Goal: Find specific page/section: Find specific page/section

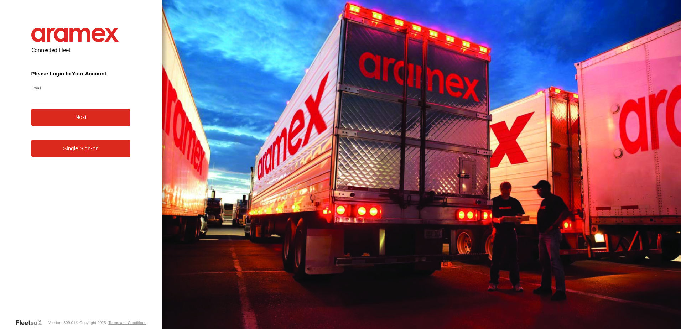
type input "**********"
click at [72, 118] on button "Next" at bounding box center [80, 117] width 99 height 17
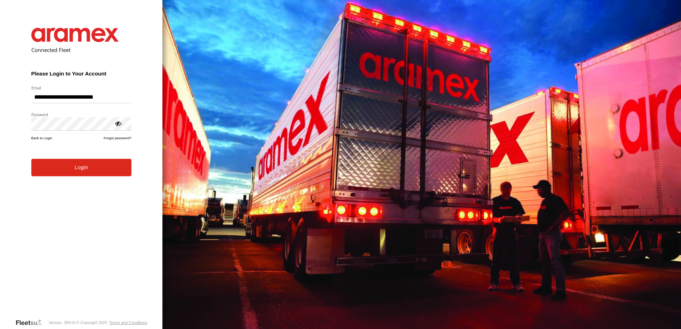
click at [57, 169] on button "Login" at bounding box center [81, 167] width 100 height 17
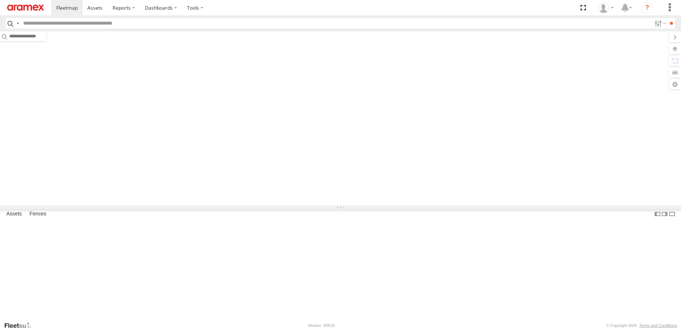
click at [63, 23] on input "text" at bounding box center [335, 23] width 631 height 10
paste input "*****"
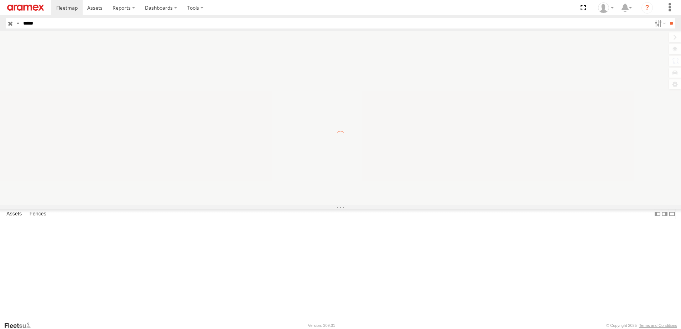
type input "*****"
click at [667, 18] on input "**" at bounding box center [671, 23] width 8 height 10
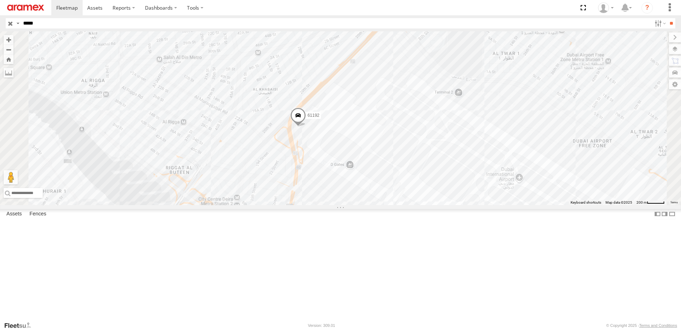
drag, startPoint x: 446, startPoint y: 199, endPoint x: 446, endPoint y: 181, distance: 17.4
click at [446, 181] on div "61192" at bounding box center [340, 118] width 681 height 174
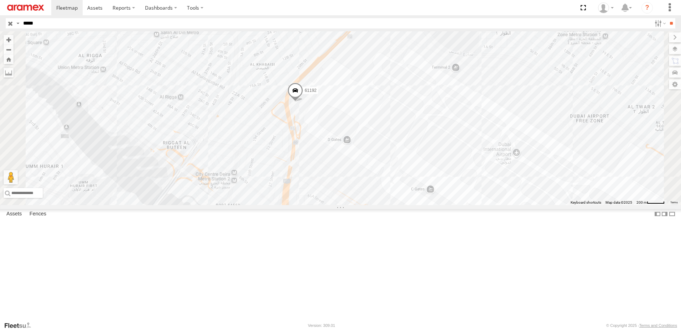
drag, startPoint x: 443, startPoint y: 228, endPoint x: 441, endPoint y: 203, distance: 25.1
click at [441, 203] on div "61192" at bounding box center [340, 118] width 681 height 174
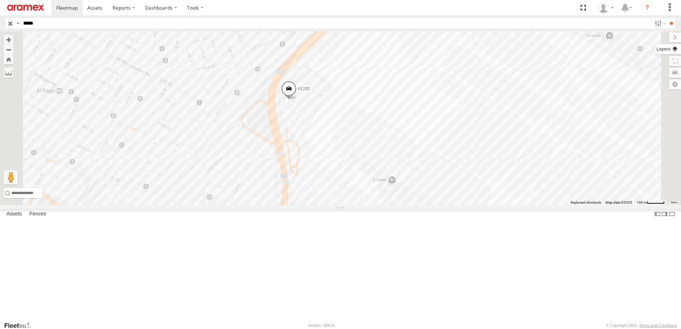
click at [676, 53] on label at bounding box center [668, 49] width 26 height 10
click at [0, 0] on label at bounding box center [0, 0] width 0 height 0
click at [0, 0] on span "Fences" at bounding box center [0, 0] width 0 height 0
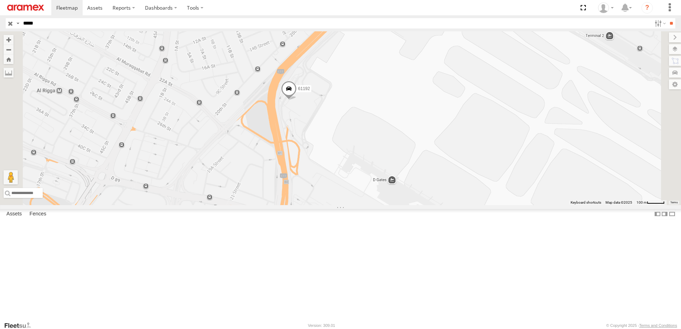
click at [0, 0] on label at bounding box center [0, 0] width 0 height 0
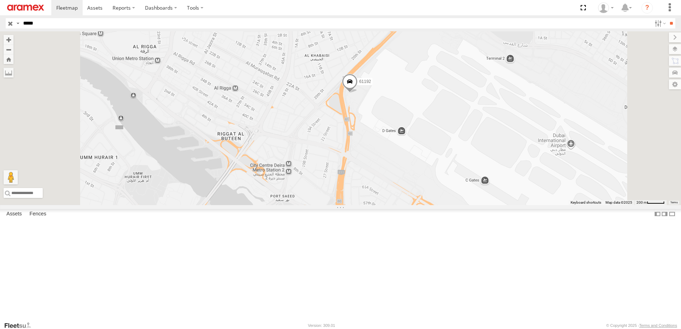
click at [357, 93] on span at bounding box center [350, 83] width 16 height 19
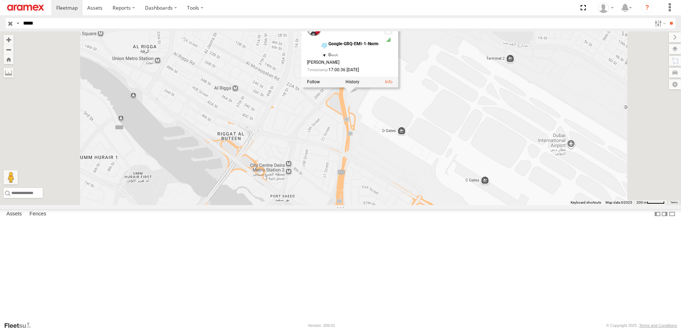
click at [0, 0] on div "61192 Mussafah Google-GRQ-EMI-1-Norm UAE - United Arab Emirates 25.2628 55.33768" at bounding box center [0, 0] width 0 height 0
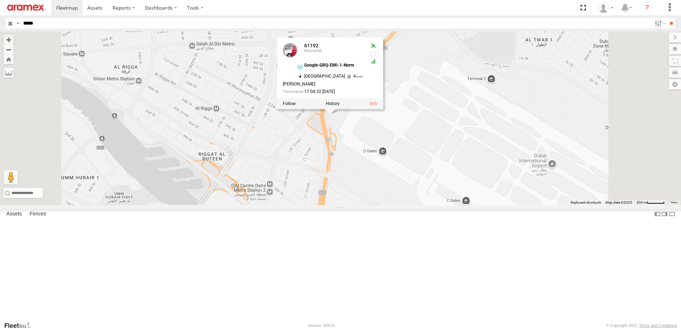
drag, startPoint x: 483, startPoint y: 158, endPoint x: 471, endPoint y: 168, distance: 15.7
click at [471, 168] on div "61192 61192 Mussafah Google-GRQ-EMI-1-Norm 25.26266 , 55.33757 South East 4 Rah…" at bounding box center [340, 118] width 681 height 174
click at [494, 151] on div "61192 61192 Mussafah Google-GRQ-EMI-1-Norm 25.26266 , 55.33757 South East 4 Rah…" at bounding box center [340, 118] width 681 height 174
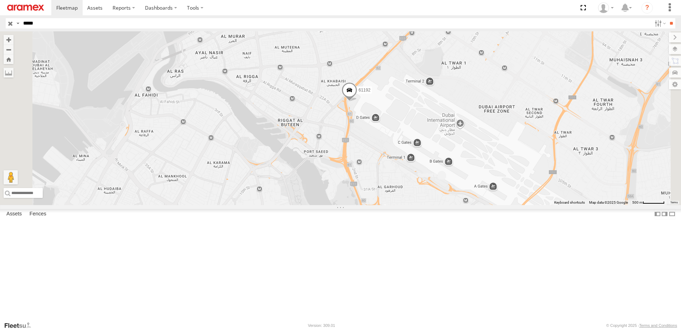
drag, startPoint x: 484, startPoint y: 167, endPoint x: 470, endPoint y: 159, distance: 15.8
click at [470, 159] on div "61192" at bounding box center [340, 118] width 681 height 174
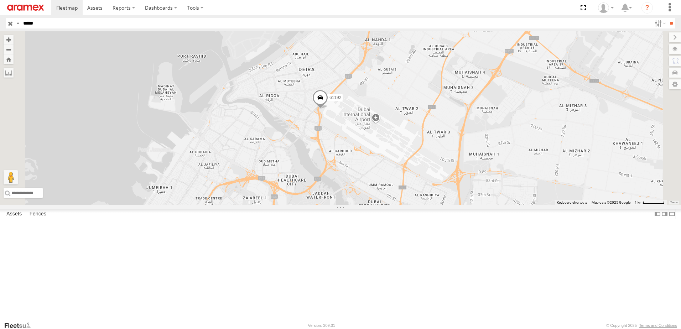
drag, startPoint x: 481, startPoint y: 161, endPoint x: 433, endPoint y: 159, distance: 47.7
click at [433, 159] on div "61192" at bounding box center [340, 118] width 681 height 174
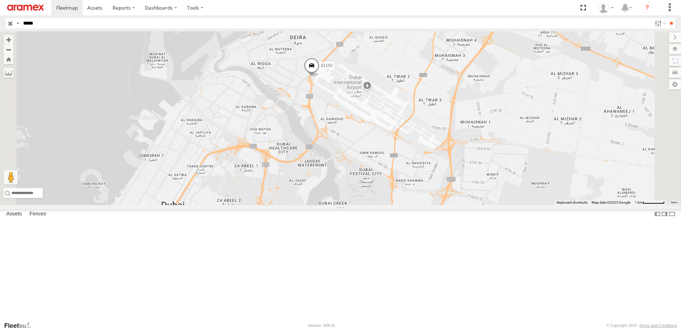
drag, startPoint x: 440, startPoint y: 187, endPoint x: 430, endPoint y: 148, distance: 39.4
click at [430, 148] on div "61192" at bounding box center [340, 118] width 681 height 174
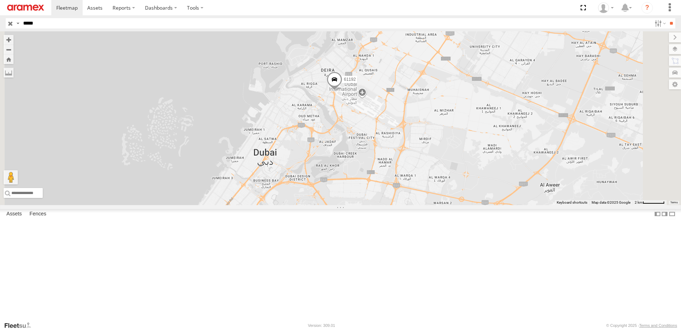
drag, startPoint x: 456, startPoint y: 200, endPoint x: 452, endPoint y: 182, distance: 18.4
click at [452, 182] on div "61192" at bounding box center [340, 118] width 681 height 174
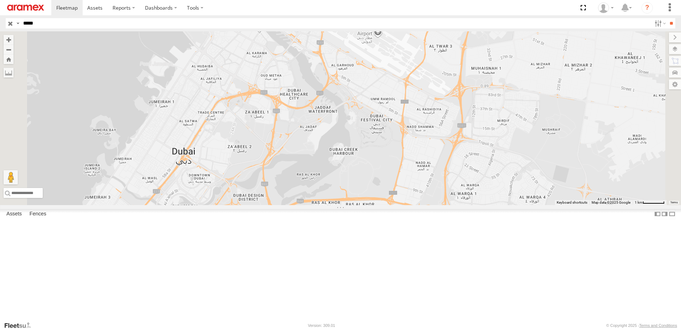
drag, startPoint x: 439, startPoint y: 171, endPoint x: 442, endPoint y: 189, distance: 18.0
click at [442, 189] on div "61192" at bounding box center [340, 118] width 681 height 174
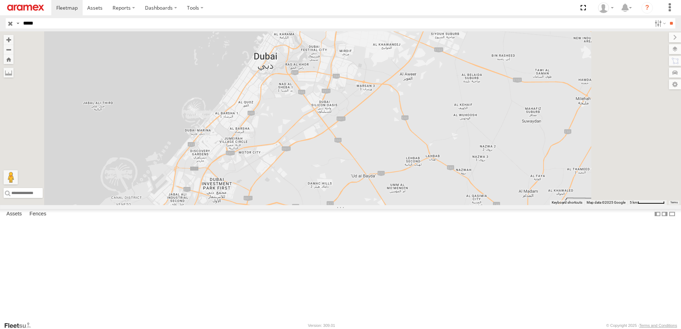
drag, startPoint x: 369, startPoint y: 150, endPoint x: 356, endPoint y: 131, distance: 22.6
click at [356, 131] on div "61192" at bounding box center [340, 118] width 681 height 174
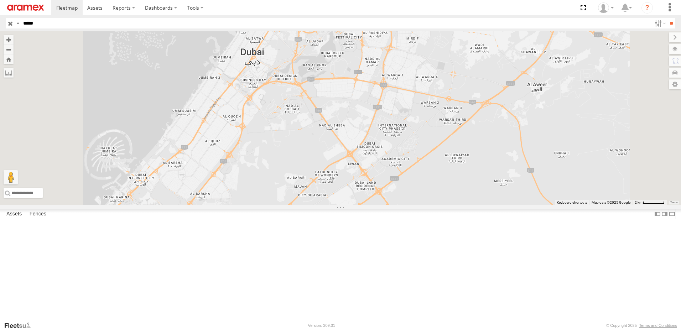
drag, startPoint x: 304, startPoint y: 146, endPoint x: 316, endPoint y: 130, distance: 19.3
click at [316, 130] on div "61192" at bounding box center [340, 118] width 681 height 174
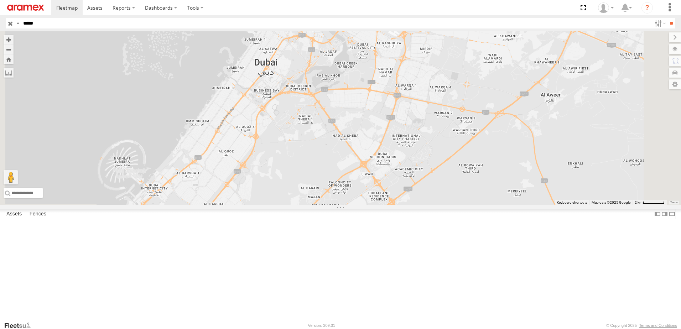
drag, startPoint x: 371, startPoint y: 135, endPoint x: 387, endPoint y: 143, distance: 18.6
click at [387, 143] on div "61192" at bounding box center [340, 118] width 681 height 174
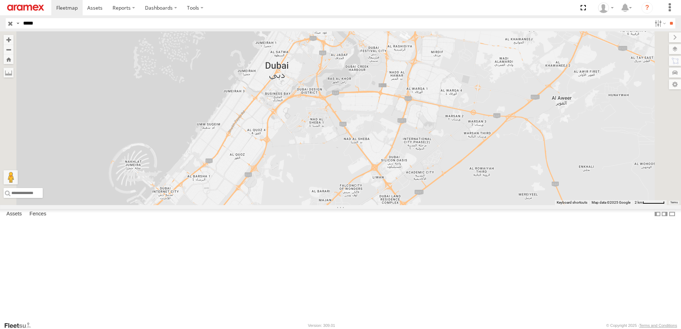
drag, startPoint x: 384, startPoint y: 163, endPoint x: 390, endPoint y: 173, distance: 11.5
click at [390, 173] on div "61192" at bounding box center [340, 118] width 681 height 174
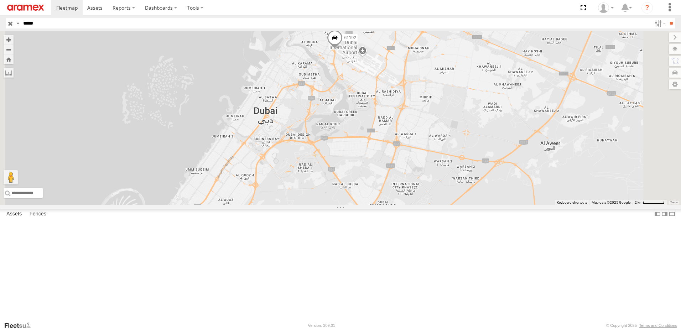
drag, startPoint x: 435, startPoint y: 114, endPoint x: 432, endPoint y: 123, distance: 10.1
click at [432, 123] on div "61192" at bounding box center [340, 118] width 681 height 174
click at [0, 0] on div "Basemaps Roadmap Terrain Satellite Satellite + Roadmap" at bounding box center [0, 0] width 0 height 0
click at [111, 27] on input "*****" at bounding box center [335, 23] width 631 height 10
click at [667, 18] on input "**" at bounding box center [671, 23] width 8 height 10
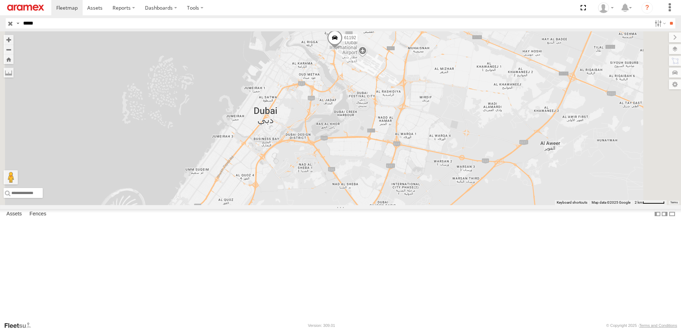
click at [0, 0] on div "61192" at bounding box center [0, 0] width 0 height 0
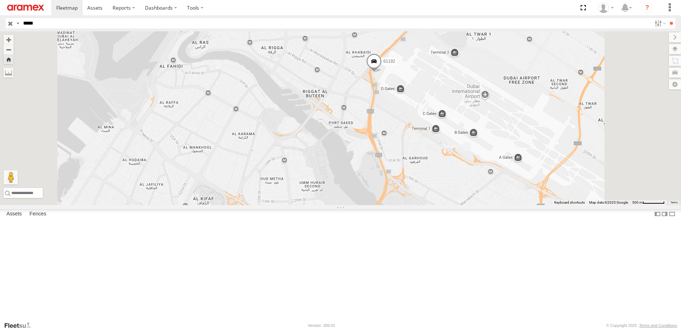
click at [80, 23] on input "*****" at bounding box center [335, 23] width 631 height 10
click at [667, 18] on input "**" at bounding box center [671, 23] width 8 height 10
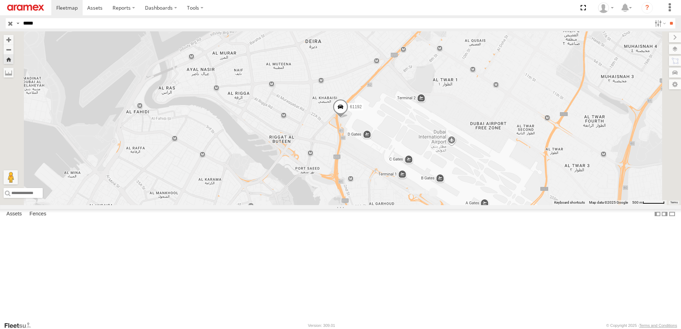
click at [348, 118] on span at bounding box center [340, 108] width 16 height 19
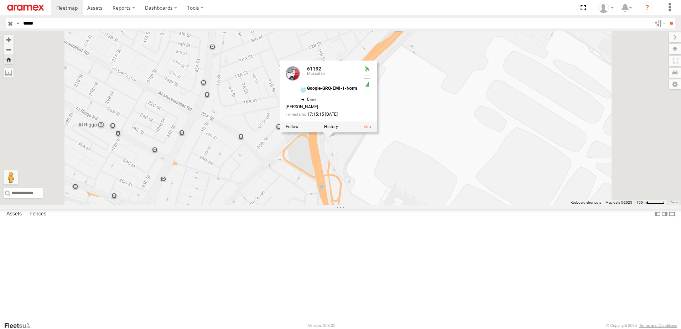
drag, startPoint x: 432, startPoint y: 171, endPoint x: 427, endPoint y: 217, distance: 45.8
click at [427, 205] on div "61192 61192 Mussafah Google-GRQ-EMI-1-Norm 25.26263 , 55.33756 0 Rahim Nizar 17…" at bounding box center [340, 118] width 681 height 174
click at [475, 200] on div "61192 61192 Mussafah Google-GRQ-EMI-1-Norm 25.26263 , 55.33756 0 Rahim Nizar 17…" at bounding box center [340, 118] width 681 height 174
click at [481, 178] on div "61192 61192 Mussafah Google-GRQ-EMI-1-Norm 25.26263 , 55.33756 0 Rahim Nizar 17…" at bounding box center [340, 118] width 681 height 174
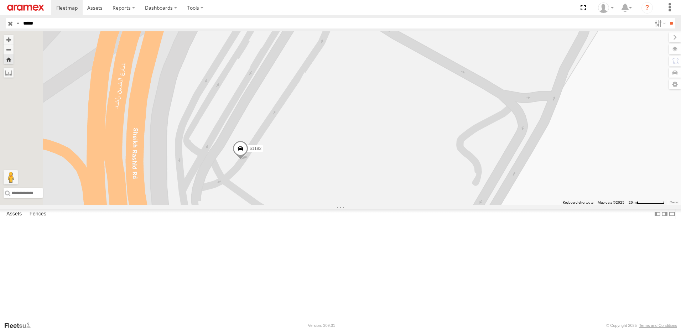
click at [346, 122] on div "61192" at bounding box center [340, 118] width 681 height 174
click at [78, 26] on input "*****" at bounding box center [335, 23] width 631 height 10
click at [120, 26] on input "*****" at bounding box center [335, 23] width 631 height 10
click at [667, 18] on input "**" at bounding box center [671, 23] width 8 height 10
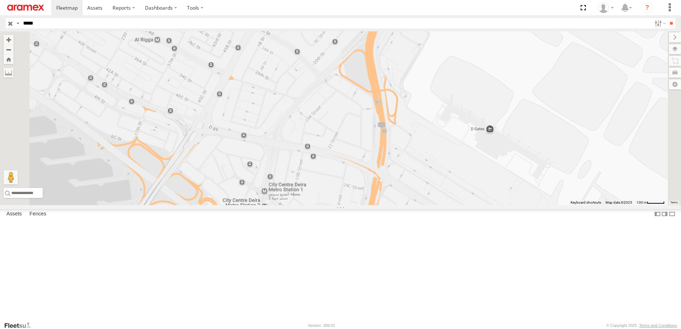
drag, startPoint x: 457, startPoint y: 151, endPoint x: 457, endPoint y: 101, distance: 49.1
click at [457, 101] on div at bounding box center [340, 118] width 681 height 174
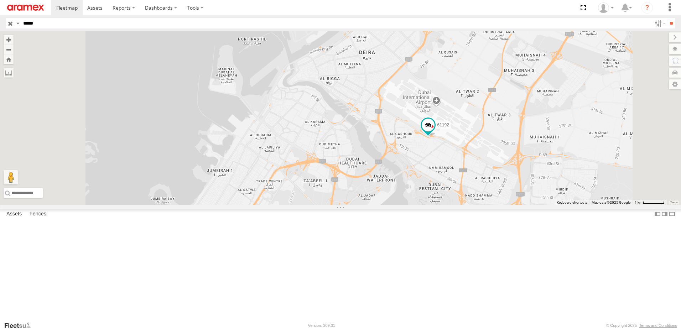
drag, startPoint x: 416, startPoint y: 146, endPoint x: 430, endPoint y: 158, distance: 17.6
click at [428, 161] on div "61192" at bounding box center [340, 118] width 681 height 174
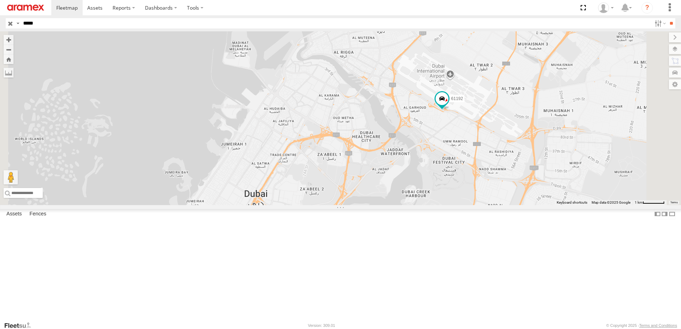
drag, startPoint x: 443, startPoint y: 130, endPoint x: 444, endPoint y: 125, distance: 5.1
click at [444, 125] on div "61192" at bounding box center [340, 118] width 681 height 174
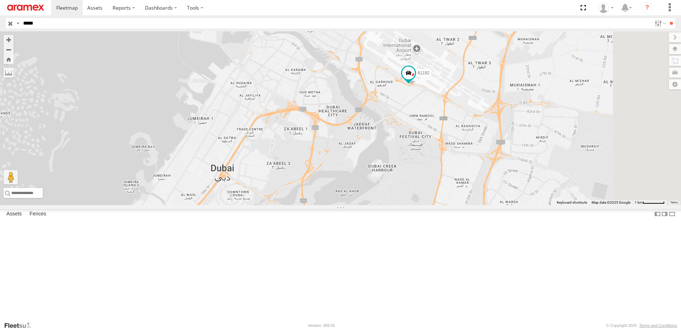
drag, startPoint x: 493, startPoint y: 162, endPoint x: 449, endPoint y: 130, distance: 53.7
click at [449, 130] on div "61192" at bounding box center [340, 118] width 681 height 174
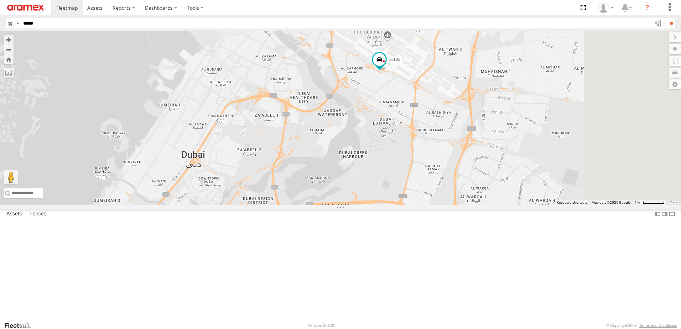
drag, startPoint x: 466, startPoint y: 141, endPoint x: 463, endPoint y: 140, distance: 3.8
click at [463, 140] on div "61192" at bounding box center [340, 118] width 681 height 174
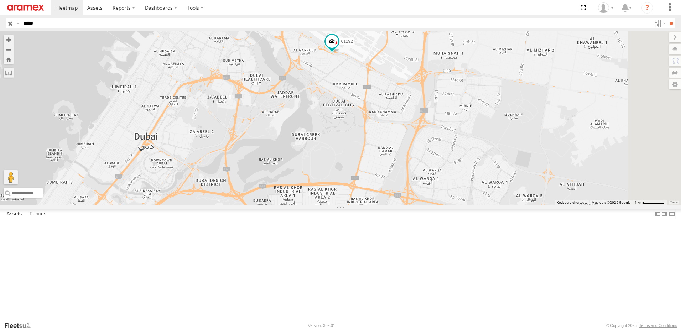
drag, startPoint x: 463, startPoint y: 142, endPoint x: 413, endPoint y: 127, distance: 52.9
click at [413, 127] on div "61192" at bounding box center [340, 118] width 681 height 174
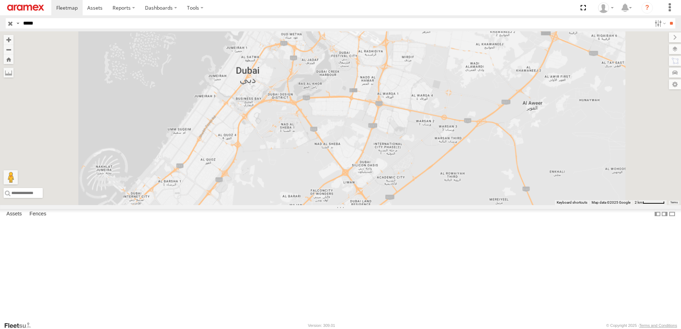
drag, startPoint x: 403, startPoint y: 164, endPoint x: 424, endPoint y: 134, distance: 36.4
click at [424, 134] on div "61192" at bounding box center [340, 118] width 681 height 174
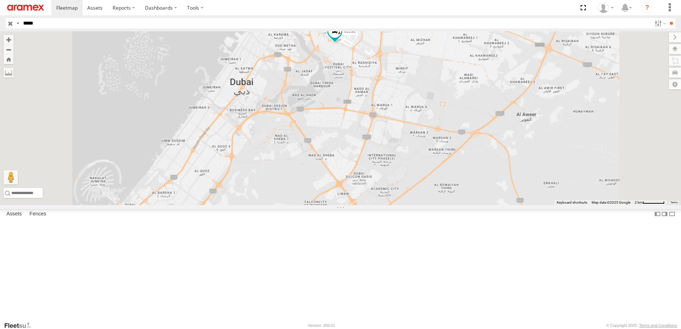
drag, startPoint x: 429, startPoint y: 116, endPoint x: 424, endPoint y: 120, distance: 6.4
click at [424, 120] on div "61192" at bounding box center [340, 118] width 681 height 174
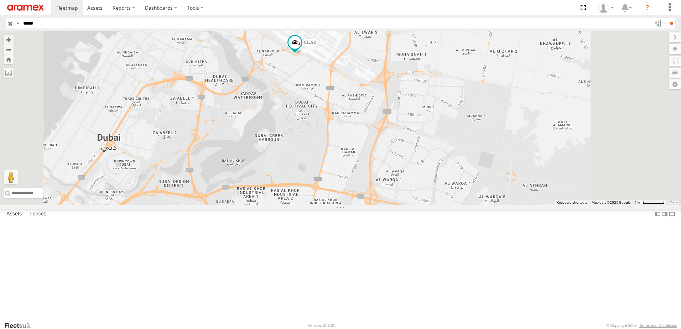
drag, startPoint x: 443, startPoint y: 110, endPoint x: 430, endPoint y: 136, distance: 29.6
click at [430, 136] on div "61192" at bounding box center [340, 118] width 681 height 174
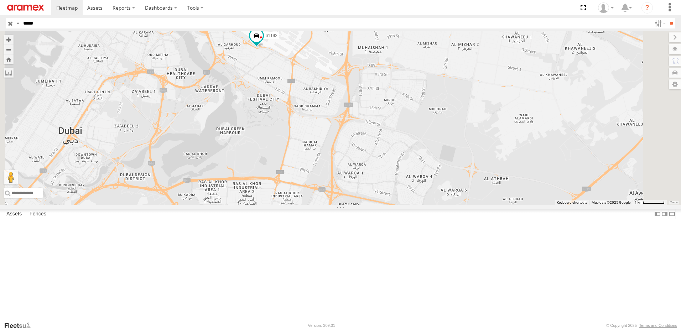
drag, startPoint x: 417, startPoint y: 146, endPoint x: 376, endPoint y: 138, distance: 42.0
click at [376, 138] on div "61192" at bounding box center [340, 118] width 681 height 174
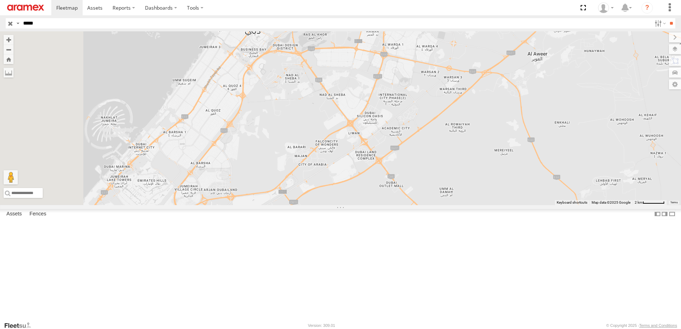
drag, startPoint x: 364, startPoint y: 157, endPoint x: 438, endPoint y: 73, distance: 111.9
click at [438, 73] on div "61192" at bounding box center [340, 118] width 681 height 174
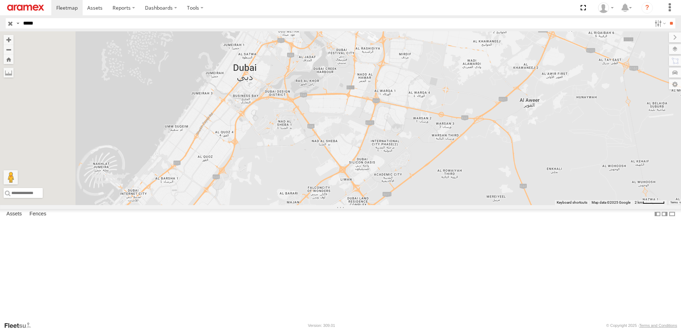
drag, startPoint x: 384, startPoint y: 117, endPoint x: 375, endPoint y: 171, distance: 54.5
click at [375, 171] on div "61192" at bounding box center [340, 118] width 681 height 174
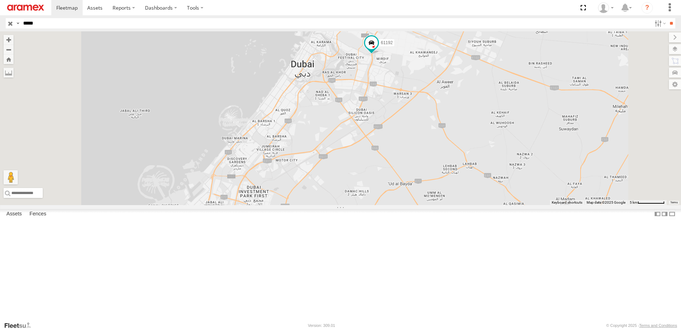
click at [0, 0] on div "Basemaps Roadmap Terrain Satellite Night" at bounding box center [0, 0] width 0 height 0
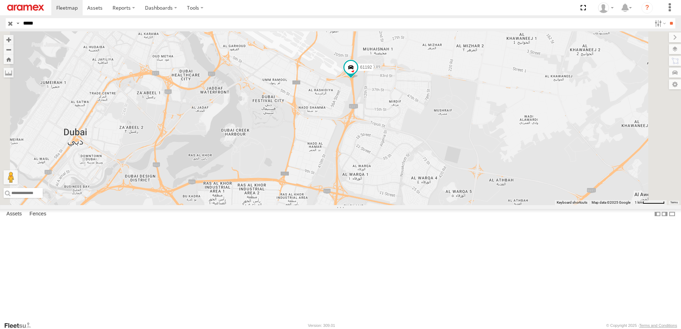
drag, startPoint x: 462, startPoint y: 118, endPoint x: 446, endPoint y: 142, distance: 28.7
click at [446, 142] on div "61192" at bounding box center [340, 118] width 681 height 174
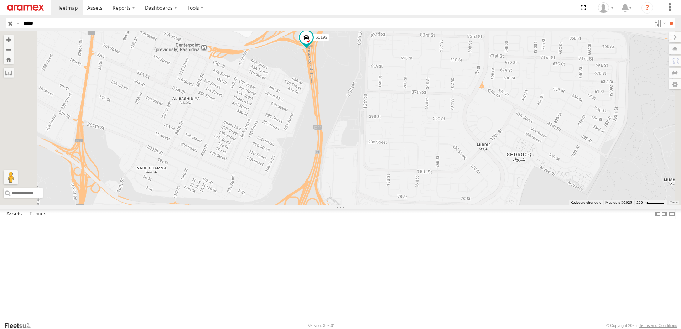
drag, startPoint x: 411, startPoint y: 131, endPoint x: 411, endPoint y: 116, distance: 14.2
click at [411, 116] on div "61192" at bounding box center [340, 118] width 681 height 174
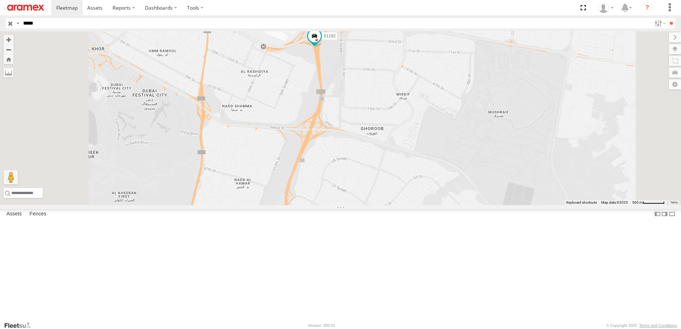
drag, startPoint x: 487, startPoint y: 250, endPoint x: 482, endPoint y: 245, distance: 7.0
click at [486, 205] on div "61192" at bounding box center [340, 118] width 681 height 174
